Goal: Navigation & Orientation: Find specific page/section

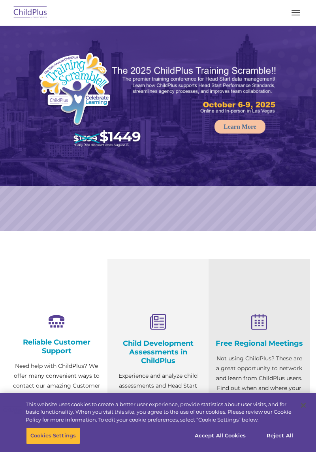
select select "MEDIUM"
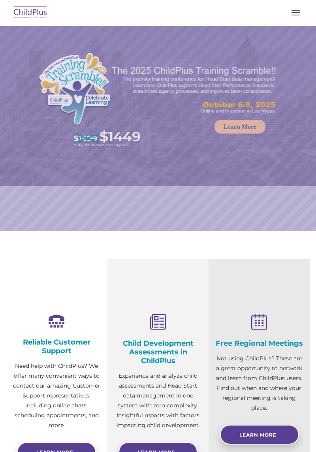
select select "MEDIUM"
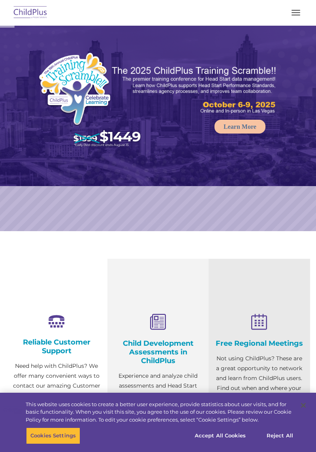
click at [300, 7] on button "button" at bounding box center [295, 12] width 17 height 13
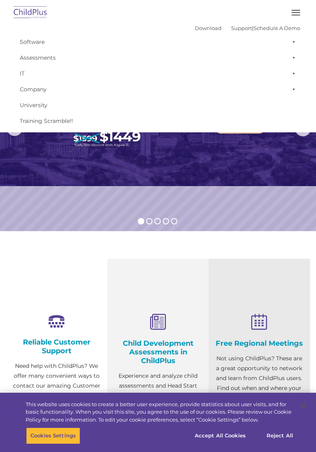
click at [195, 165] on img at bounding box center [158, 106] width 316 height 160
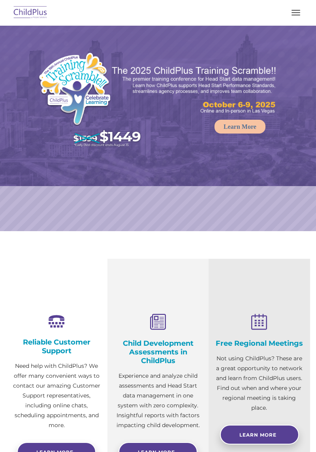
select select "MEDIUM"
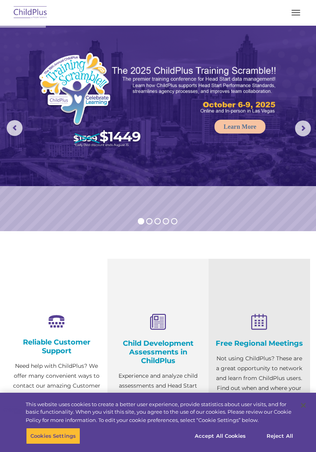
click at [295, 10] on span "button" at bounding box center [295, 10] width 9 height 1
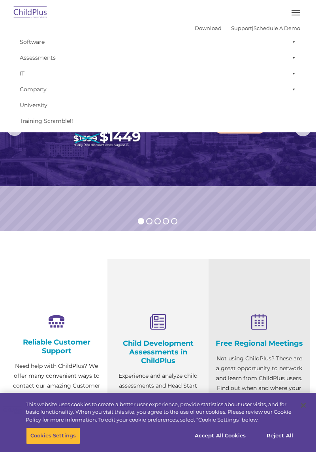
click at [48, 14] on img at bounding box center [30, 13] width 37 height 19
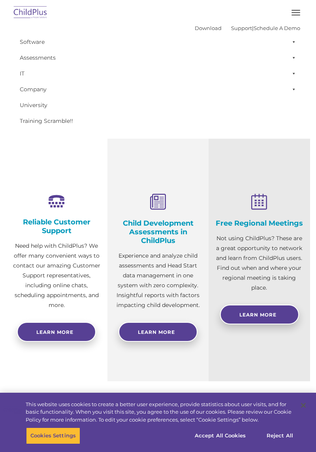
scroll to position [161, 0]
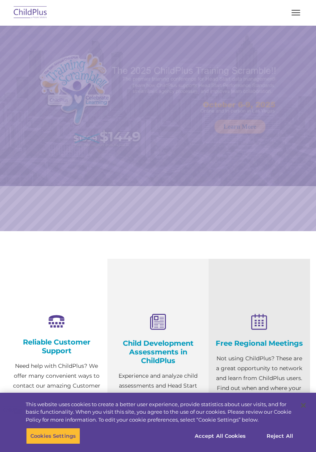
select select "MEDIUM"
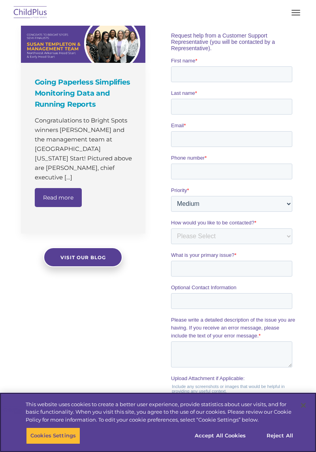
scroll to position [533, 0]
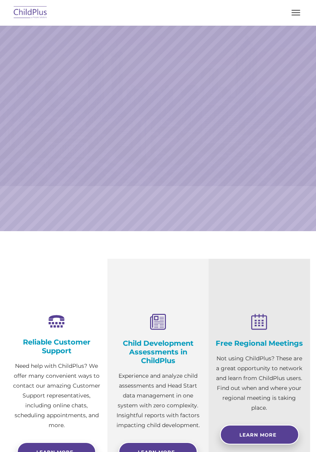
select select "MEDIUM"
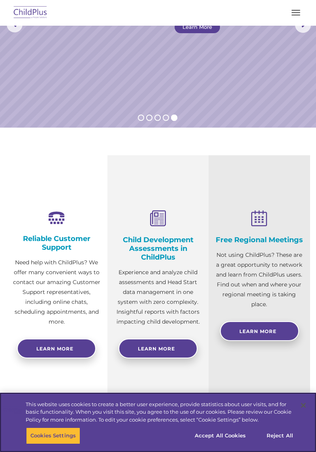
scroll to position [104, 0]
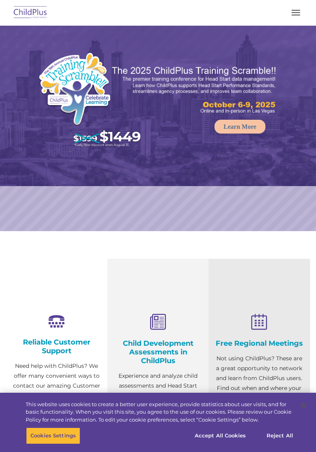
select select "MEDIUM"
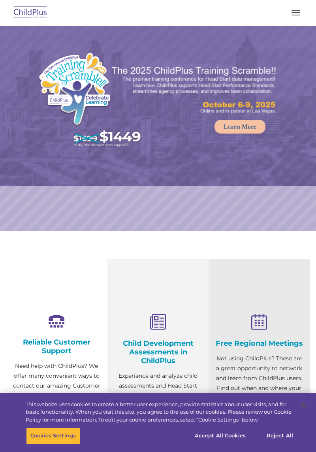
select select "MEDIUM"
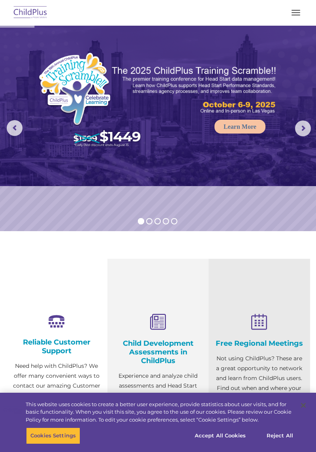
click at [295, 15] on span "button" at bounding box center [295, 15] width 9 height 1
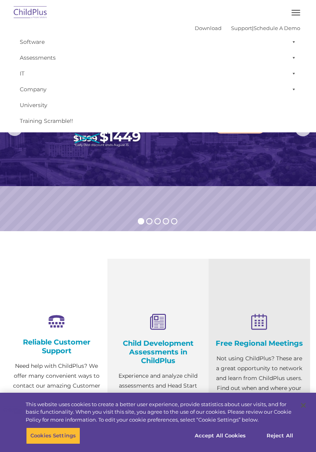
click at [42, 15] on img at bounding box center [30, 13] width 37 height 19
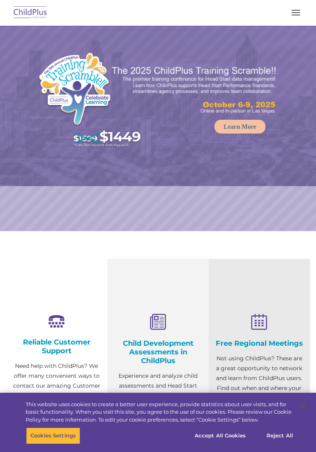
select select "MEDIUM"
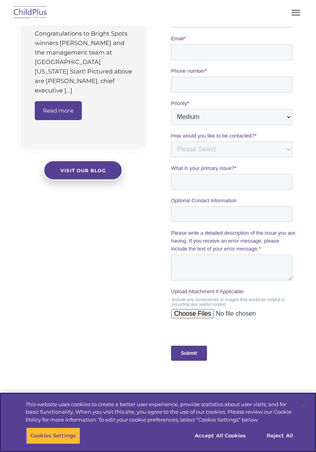
scroll to position [620, 0]
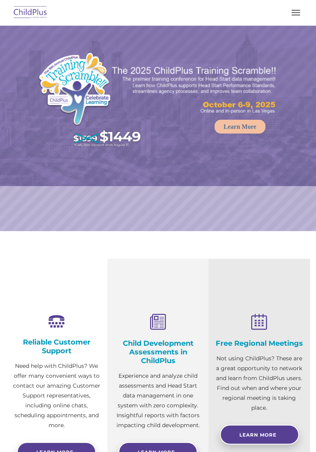
select select "MEDIUM"
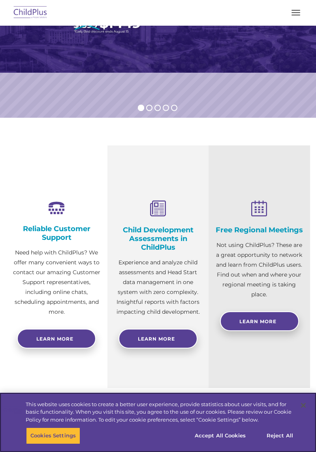
scroll to position [115, 0]
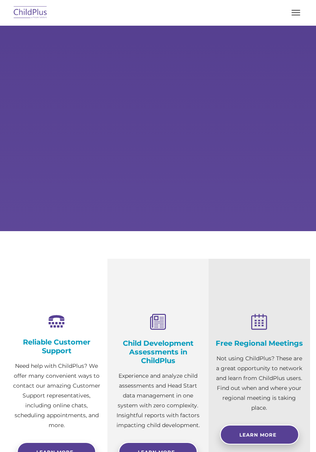
select select "MEDIUM"
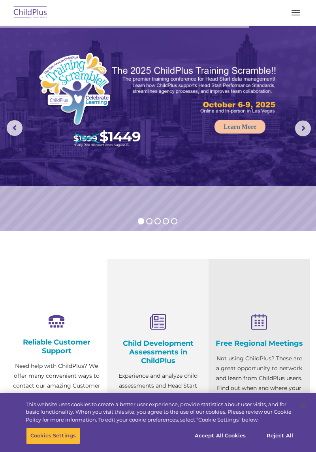
click at [291, 15] on span "button" at bounding box center [295, 15] width 9 height 1
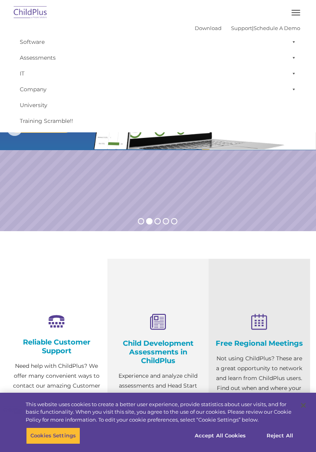
click at [257, 175] on rs-slide "Request a Demo The Future of ChildPlus is Here! Boost your productivity and str…" at bounding box center [158, 128] width 316 height 205
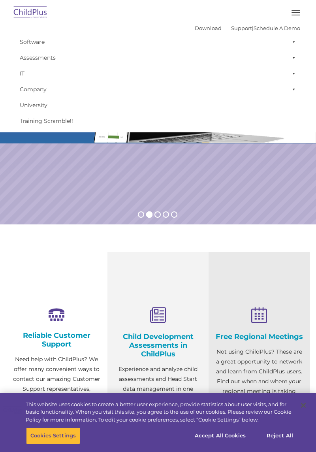
scroll to position [9, 0]
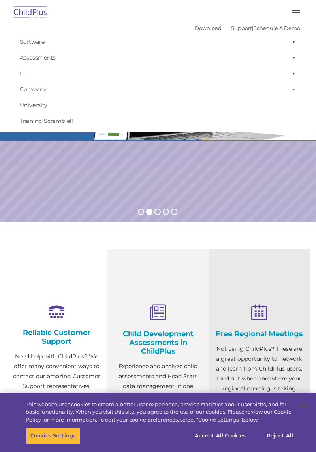
click at [38, 11] on img at bounding box center [30, 13] width 37 height 19
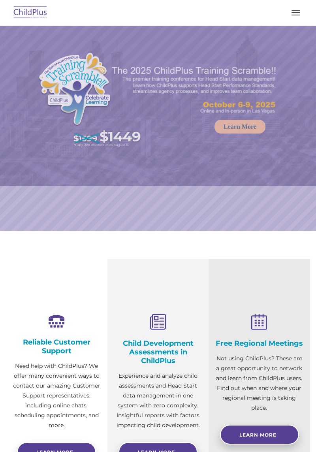
select select "MEDIUM"
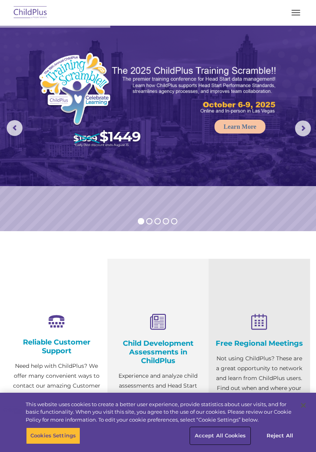
click at [229, 443] on button "Accept All Cookies" at bounding box center [220, 435] width 60 height 17
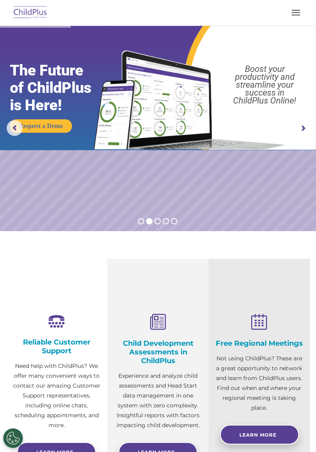
click at [294, 14] on button "button" at bounding box center [295, 12] width 17 height 13
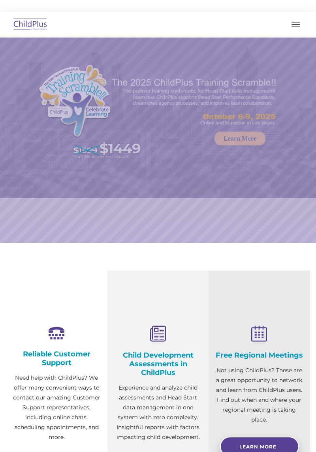
select select "MEDIUM"
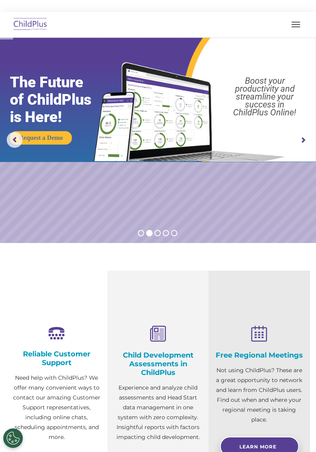
click at [300, 27] on button "button" at bounding box center [295, 24] width 17 height 13
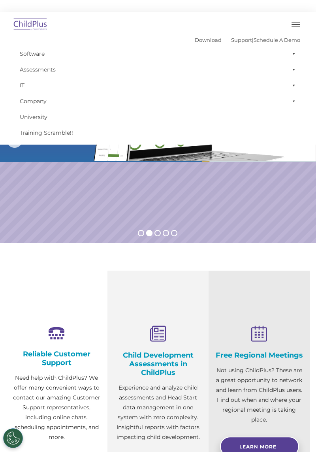
click at [291, 26] on button "button" at bounding box center [295, 24] width 17 height 13
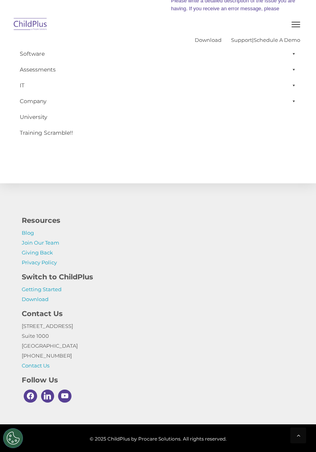
scroll to position [864, 0]
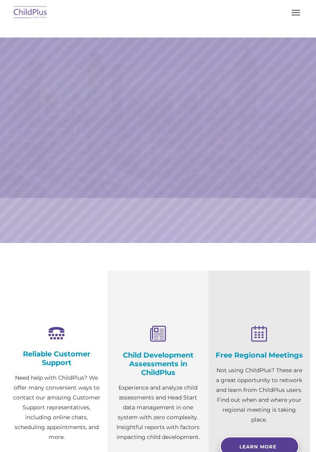
select select "MEDIUM"
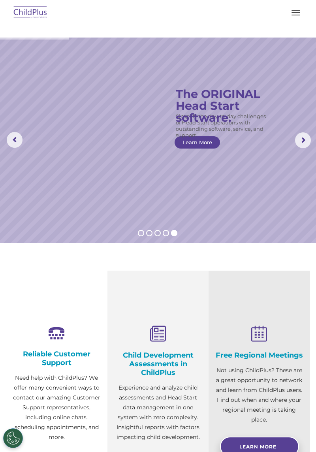
click at [158, 371] on h4 "Child Development Assessments in ChildPlus" at bounding box center [158, 364] width 90 height 26
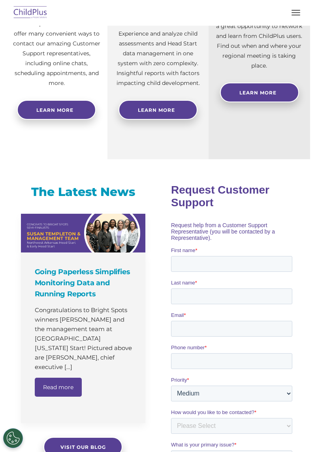
scroll to position [354, 0]
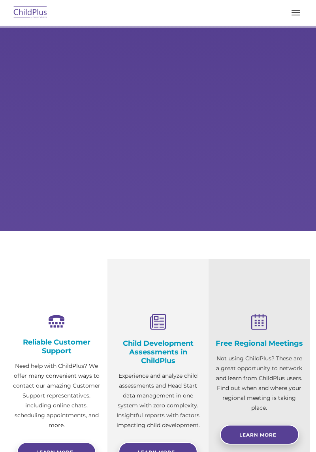
scroll to position [336, 0]
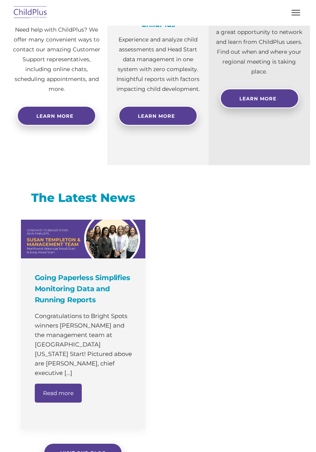
select select "MEDIUM"
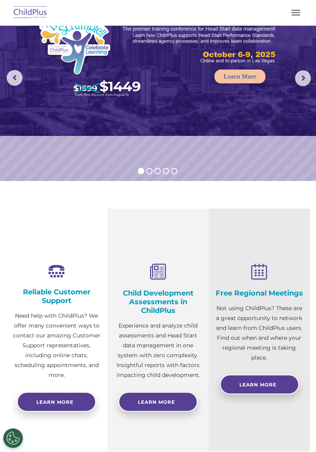
scroll to position [0, 0]
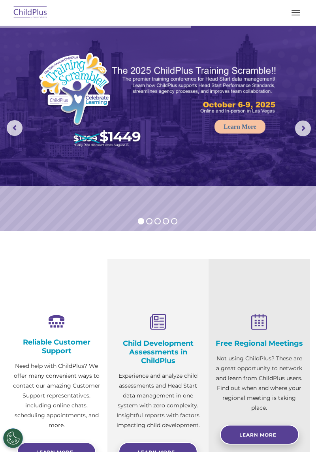
click at [309, 130] on rs-arrow at bounding box center [303, 128] width 16 height 16
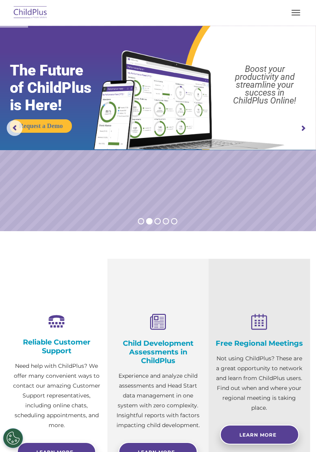
click at [308, 135] on rs-arrow at bounding box center [303, 128] width 16 height 16
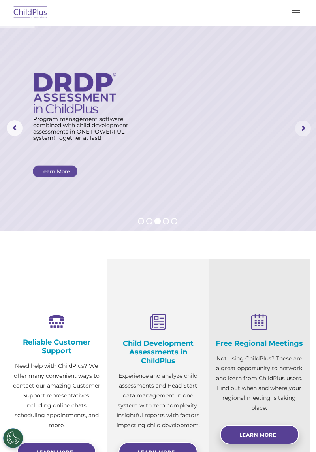
click at [308, 134] on rs-arrow at bounding box center [303, 128] width 16 height 16
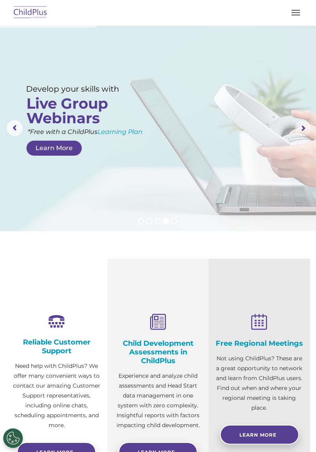
click at [303, 134] on rs-arrow at bounding box center [303, 128] width 16 height 16
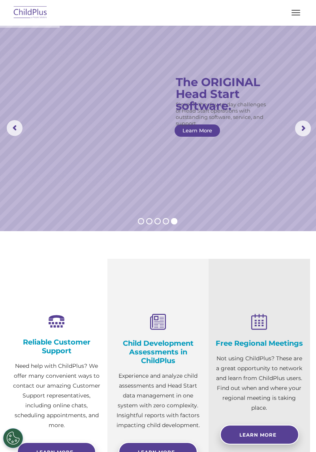
click at [298, 13] on button "button" at bounding box center [295, 12] width 17 height 13
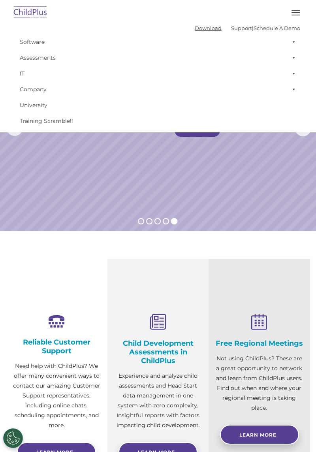
click at [203, 30] on link "Download" at bounding box center [208, 28] width 27 height 6
